Goal: Check status: Check status

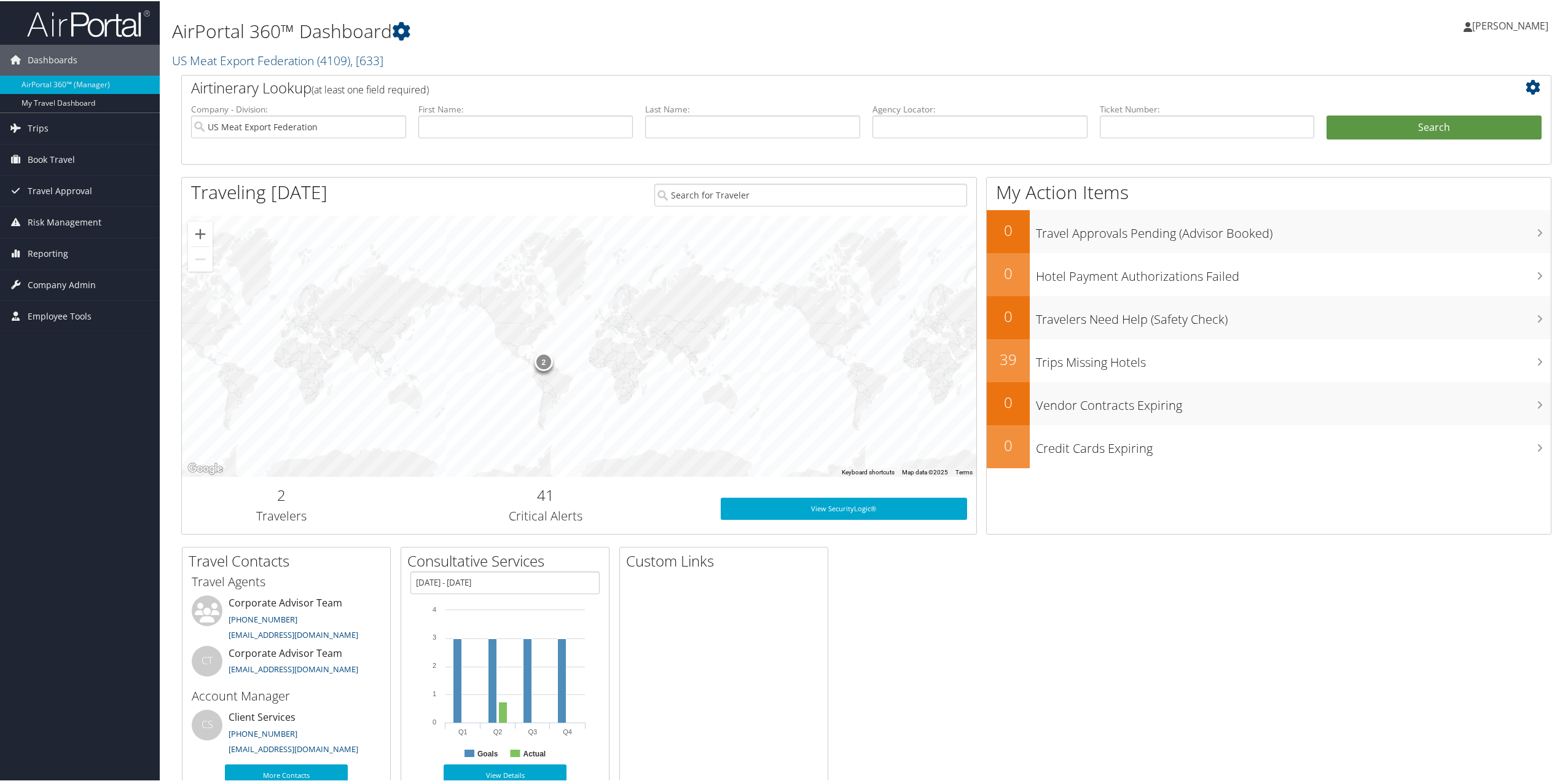
click at [38, 122] on span "Trips" at bounding box center [38, 127] width 21 height 31
click at [43, 146] on link "Airtinerary® Lookup" at bounding box center [80, 152] width 160 height 18
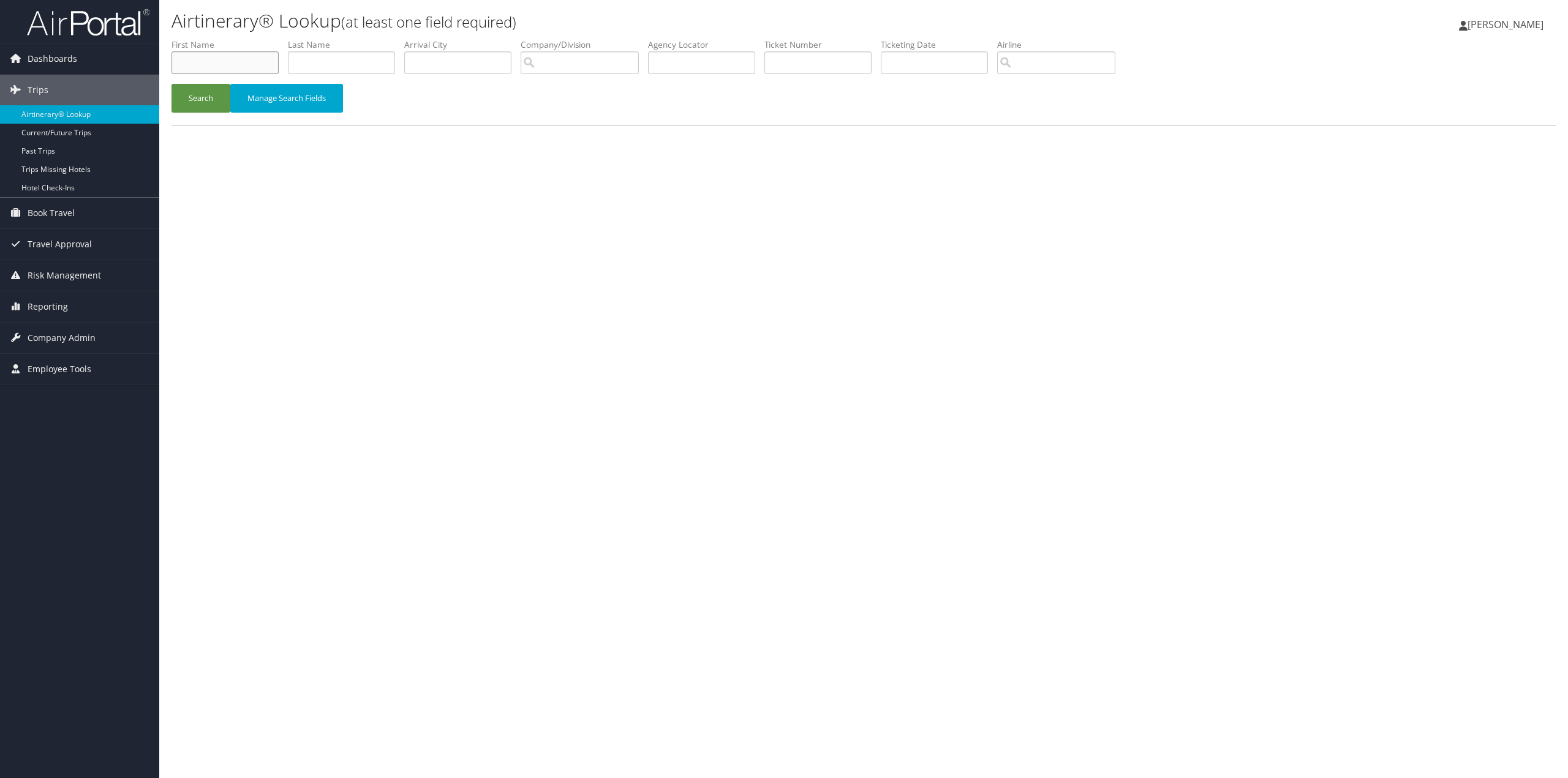
click at [215, 67] on input "text" at bounding box center [225, 63] width 107 height 23
type input "Erin"
click at [314, 53] on input "text" at bounding box center [342, 63] width 107 height 23
type input "Borror"
click at [462, 61] on input "text" at bounding box center [458, 63] width 107 height 23
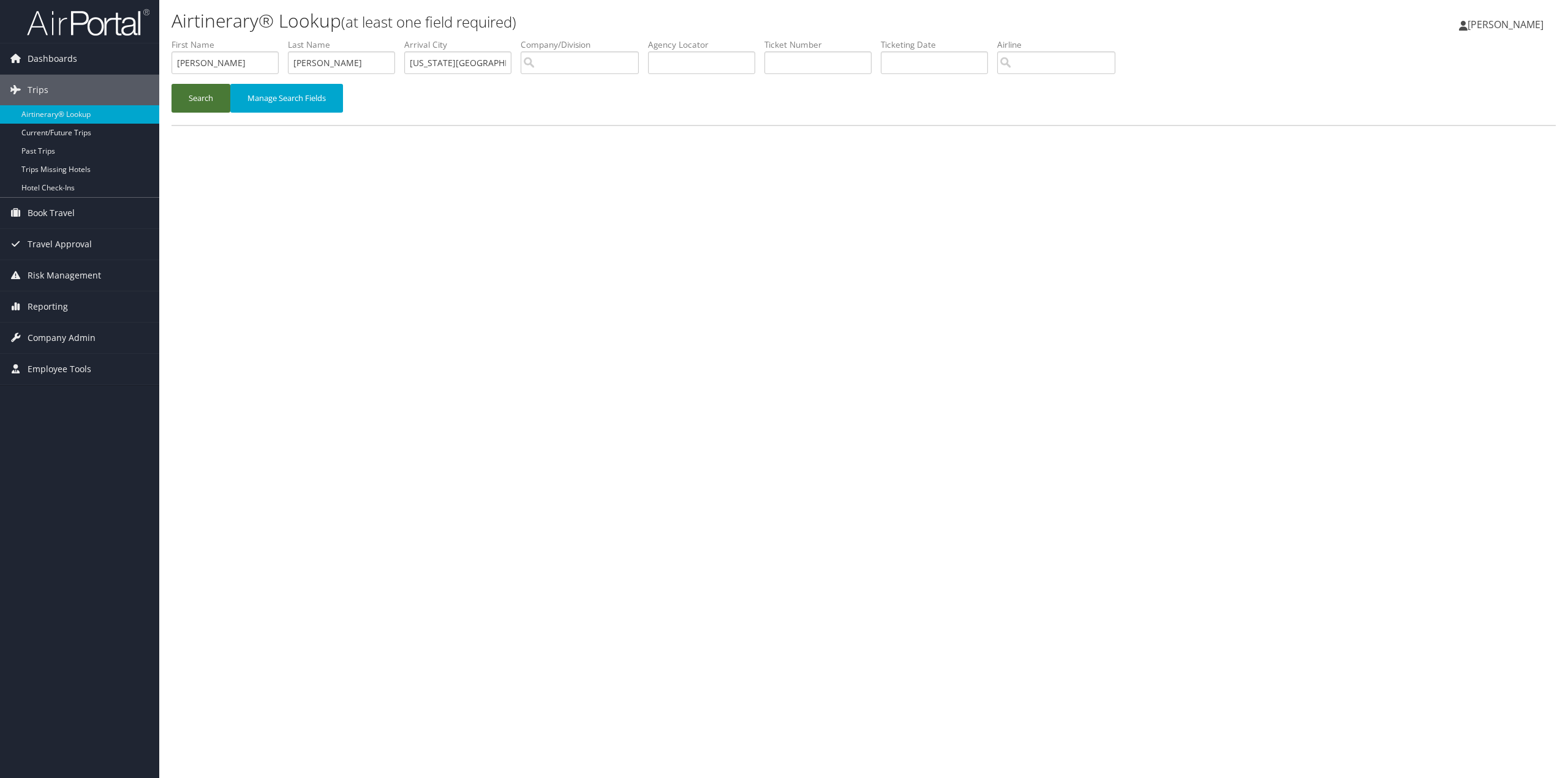
click at [209, 103] on button "Search" at bounding box center [201, 98] width 59 height 29
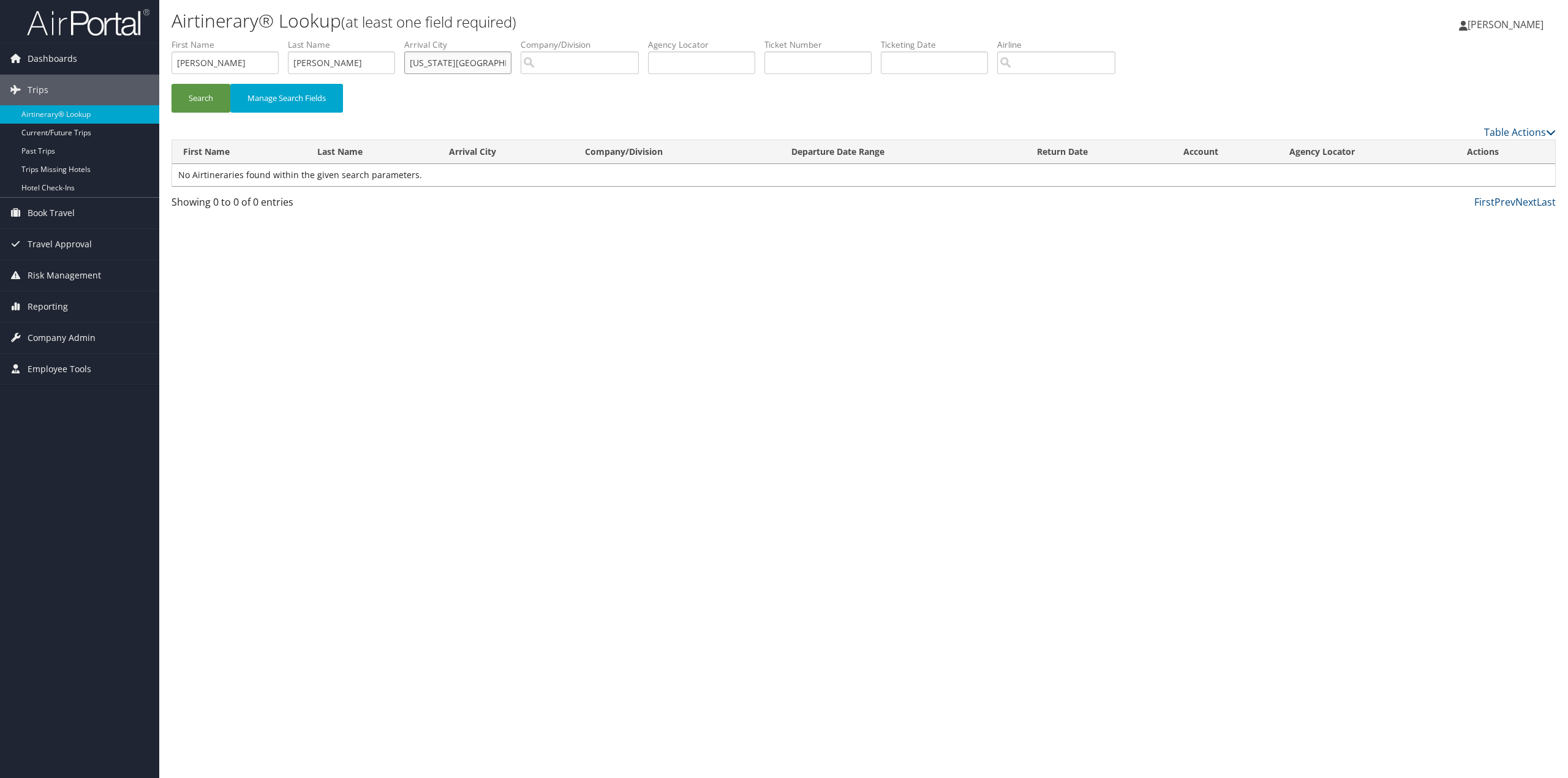
click at [479, 61] on input "Washington DC" at bounding box center [458, 63] width 107 height 23
click at [202, 85] on button "Search" at bounding box center [201, 98] width 59 height 29
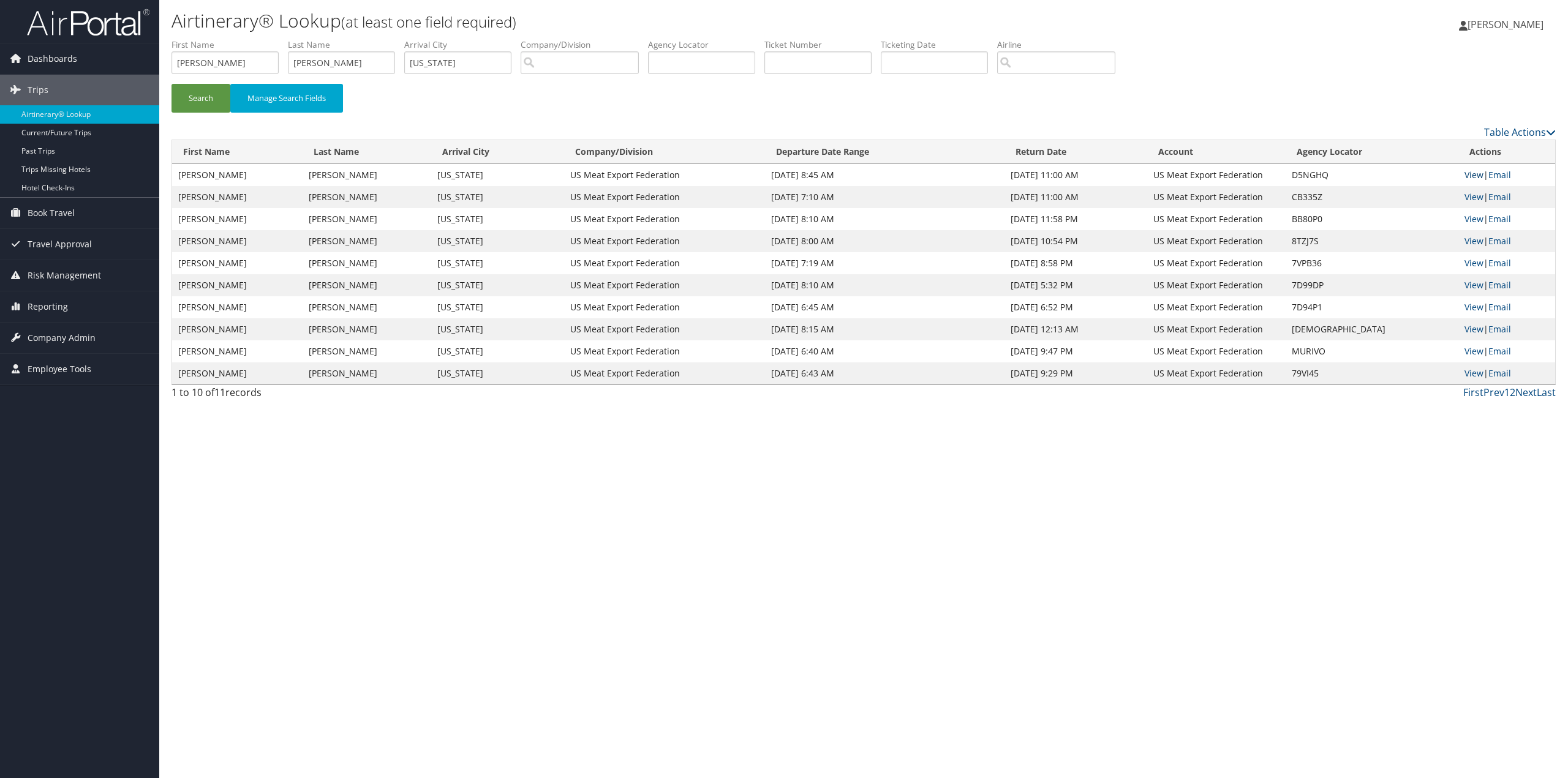
click at [1472, 173] on link "View" at bounding box center [1474, 174] width 19 height 11
click at [481, 62] on input "Washington" at bounding box center [458, 63] width 107 height 23
type input "W"
click at [1077, 63] on input "search" at bounding box center [1056, 63] width 118 height 23
click at [1073, 85] on div "United Airlines (UA)" at bounding box center [1095, 86] width 175 height 12
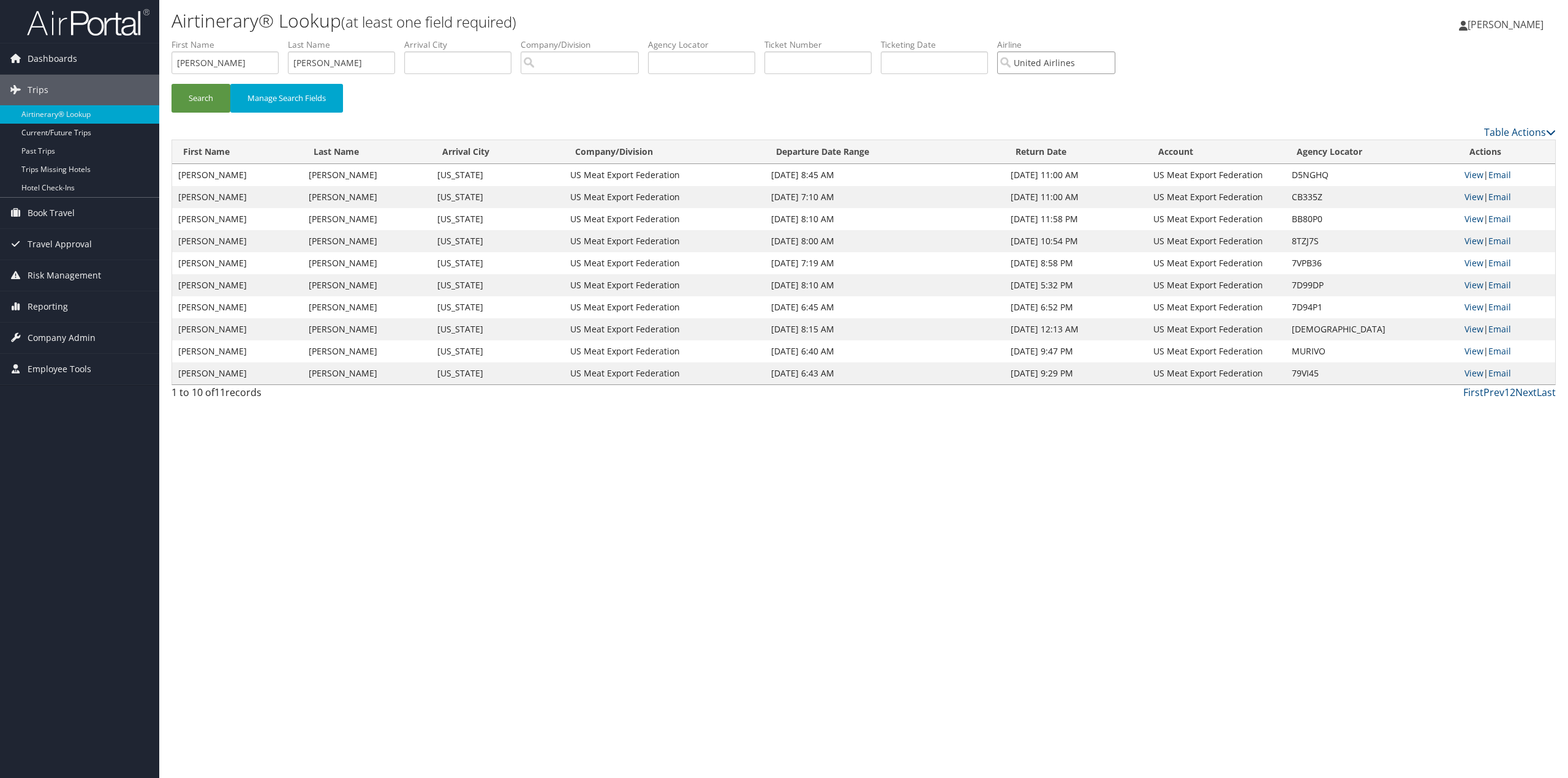
type input "United Airlines"
click at [184, 95] on button "Search" at bounding box center [201, 98] width 59 height 29
click at [1476, 240] on link "View" at bounding box center [1474, 241] width 19 height 11
click at [1475, 306] on link "View" at bounding box center [1474, 307] width 19 height 11
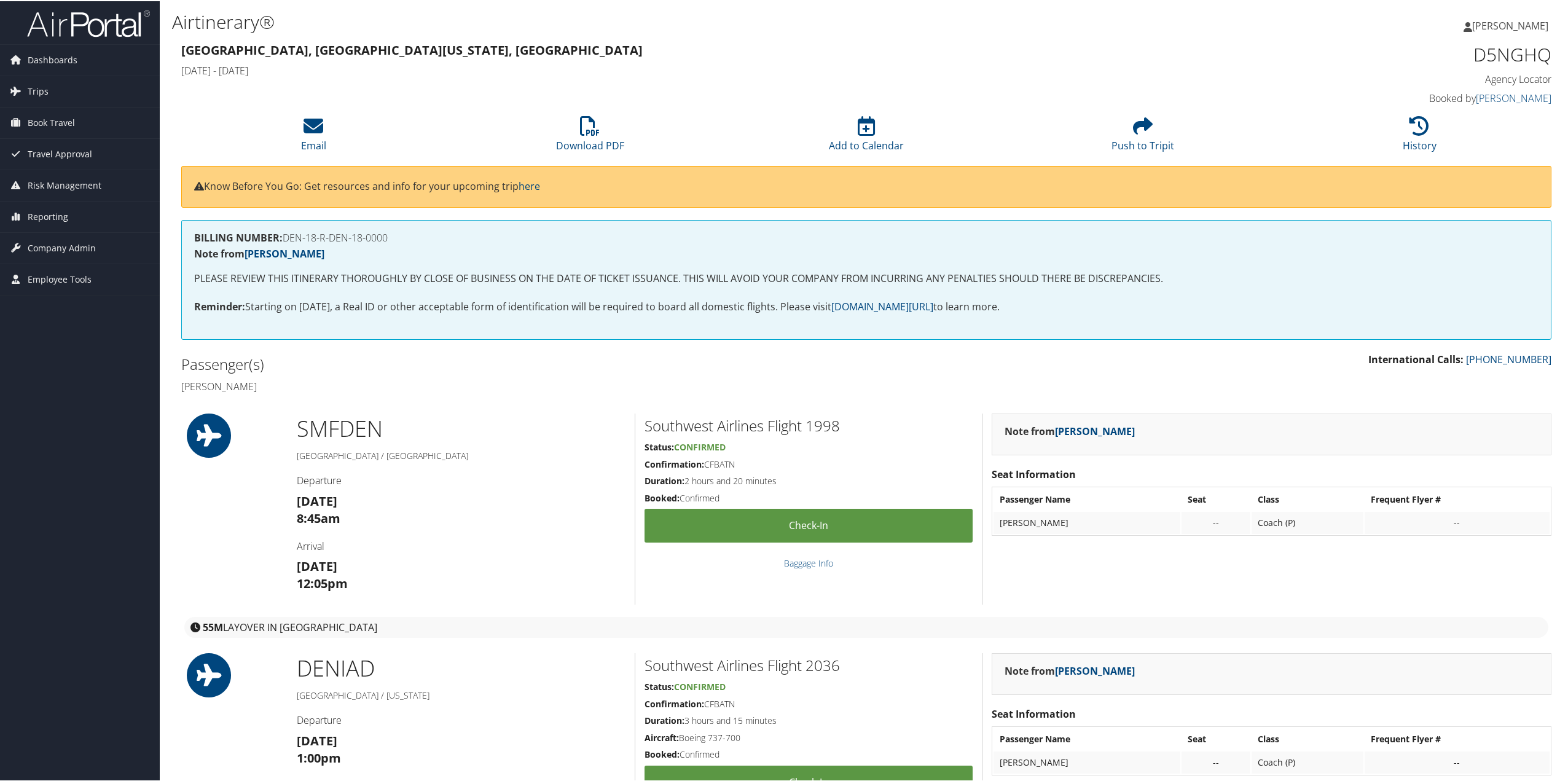
click at [582, 136] on li "Download PDF" at bounding box center [590, 134] width 276 height 50
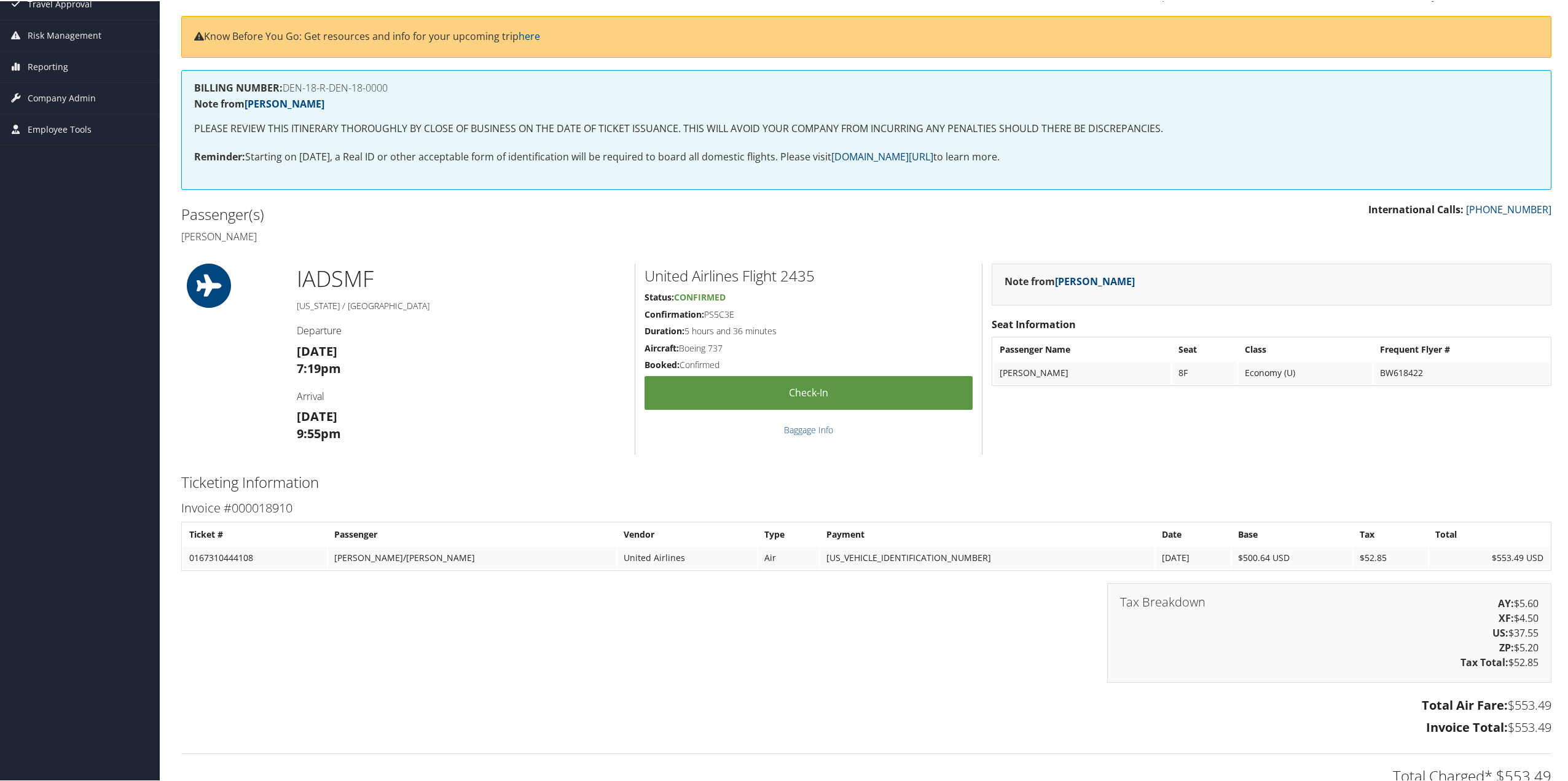
scroll to position [123, 0]
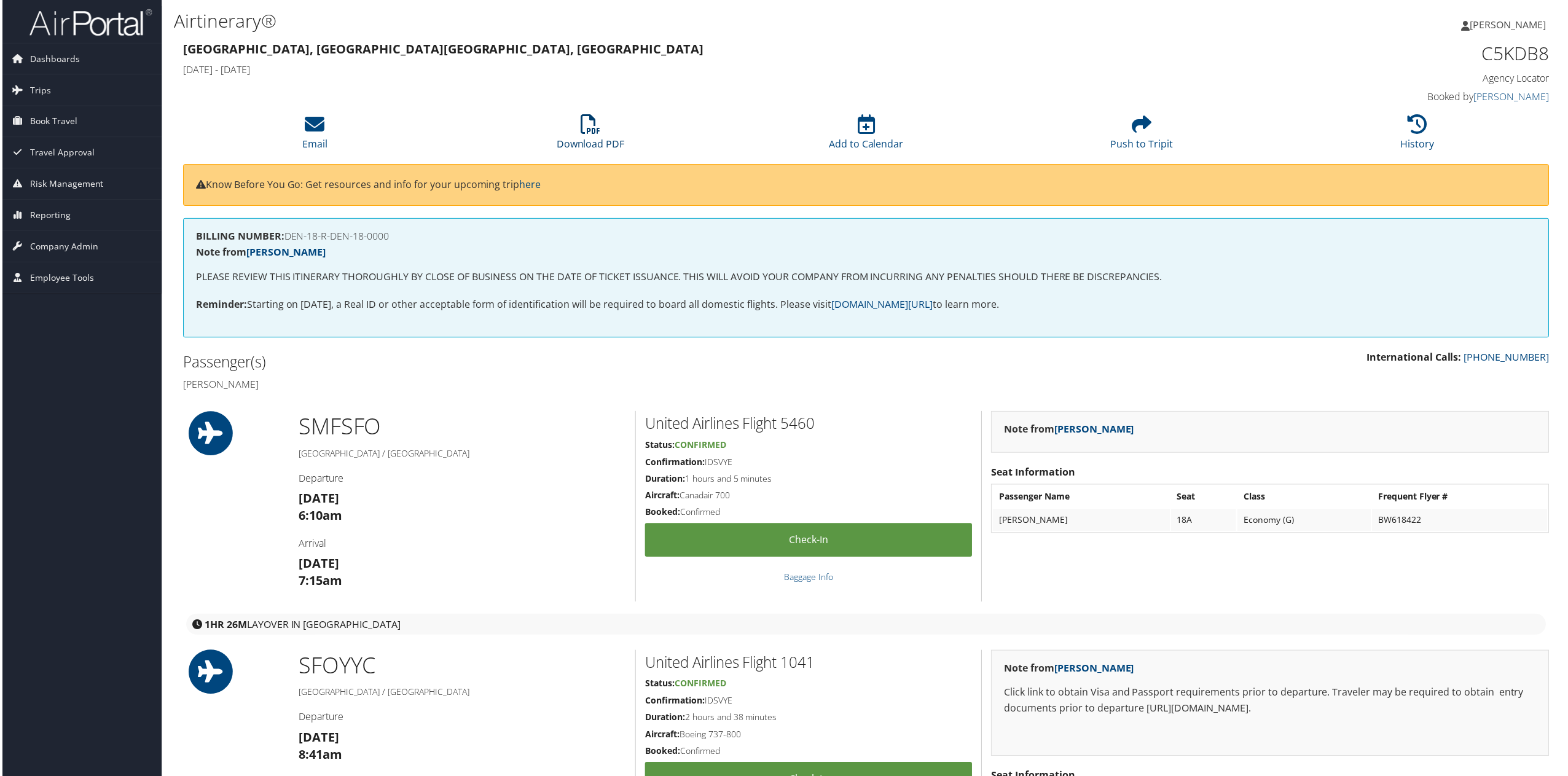
click at [592, 137] on link "Download PDF" at bounding box center [590, 136] width 68 height 30
